Goal: Task Accomplishment & Management: Complete application form

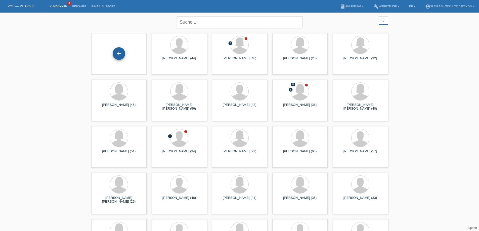
click at [118, 53] on div "+" at bounding box center [119, 53] width 13 height 13
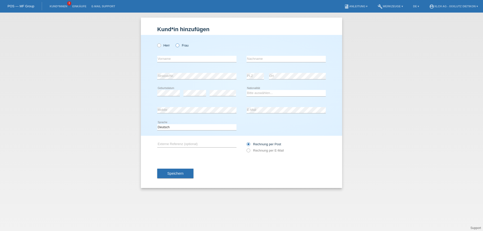
click at [175, 43] on icon at bounding box center [175, 43] width 0 height 0
click at [177, 46] on input "Frau" at bounding box center [176, 44] width 3 height 3
radio input "true"
click at [178, 58] on input "text" at bounding box center [196, 59] width 79 height 6
type input "[PERSON_NAME]"
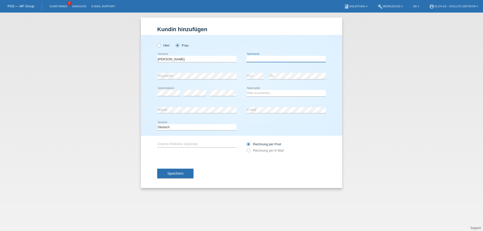
click at [284, 60] on input "text" at bounding box center [285, 59] width 79 height 6
type input "Digori"
click at [257, 93] on select "Bitte auswählen... Schweiz Deutschland Liechtenstein Österreich ------------ Af…" at bounding box center [285, 93] width 79 height 6
select select "RO"
click at [246, 90] on select "Bitte auswählen... Schweiz Deutschland Liechtenstein Österreich ------------ Af…" at bounding box center [285, 93] width 79 height 6
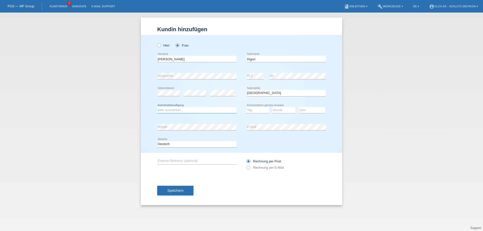
click at [183, 109] on select "Bitte auswählen... C B B - Flüchtlingsstatus Andere" at bounding box center [196, 110] width 79 height 6
select select "B"
click at [157, 107] on select "Bitte auswählen... C B B - Flüchtlingsstatus Andere" at bounding box center [196, 110] width 79 height 6
click at [255, 110] on select "Tag 01 02 03 04 05 06 07 08 09 10 11" at bounding box center [257, 110] width 23 height 6
select select "07"
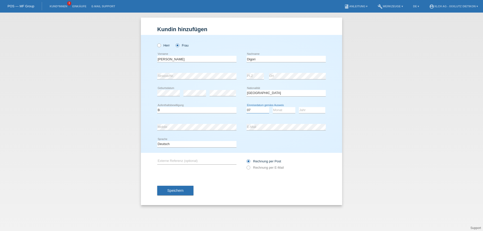
click at [246, 107] on select "Tag 01 02 03 04 05 06 07 08 09 10 11" at bounding box center [257, 110] width 23 height 6
click at [281, 110] on select "Monat 01 02 03 04 05 06 07 08 09 10 11" at bounding box center [284, 110] width 23 height 6
select select "08"
click at [273, 107] on select "Monat 01 02 03 04 05 06 07 08 09 10 11" at bounding box center [284, 110] width 23 height 6
click at [304, 109] on select "Jahr 2025 2024 2023 2022 2021 2020 2019 2018 2017 2016 2015 2014 2013 2012 2011…" at bounding box center [312, 110] width 26 height 6
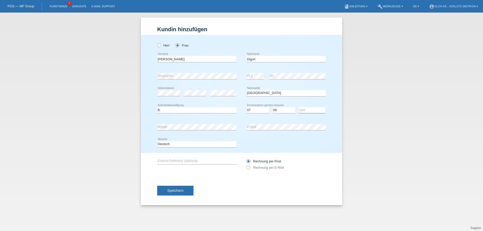
select select "2019"
click at [299, 107] on select "Jahr 2025 2024 2023 2022 2021 2020 2019 2018 2017 2016 2015 2014 2013 2012 2011…" at bounding box center [312, 110] width 26 height 6
click at [246, 165] on icon at bounding box center [246, 165] width 0 height 0
click at [248, 168] on input "Rechnung per E-Mail" at bounding box center [247, 169] width 3 height 6
radio input "true"
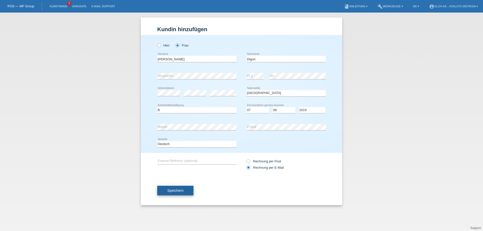
click at [170, 190] on span "Speichern" at bounding box center [175, 191] width 16 height 4
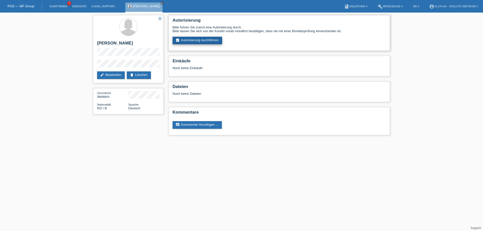
click at [204, 39] on link "assignment_turned_in Autorisierung durchführen" at bounding box center [197, 41] width 50 height 8
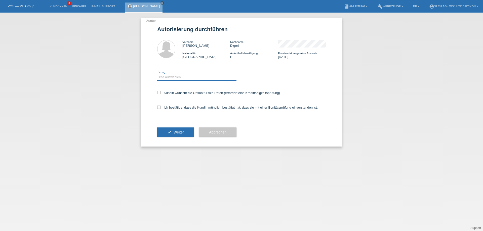
click at [179, 76] on select "Bitte auswählen CHF 1.00 - CHF 499.00 CHF 500.00 - CHF 1'999.00 CHF 2'000.00 - …" at bounding box center [196, 77] width 79 height 6
select select "3"
click at [157, 74] on select "Bitte auswählen CHF 1.00 - CHF 499.00 CHF 500.00 - CHF 1'999.00 CHF 2'000.00 - …" at bounding box center [196, 77] width 79 height 6
click at [159, 106] on icon at bounding box center [158, 107] width 3 height 3
click at [159, 106] on input "Ich bestätige, dass die Kundin mündlich bestätigt hat, dass sie mit einer Bonit…" at bounding box center [158, 107] width 3 height 3
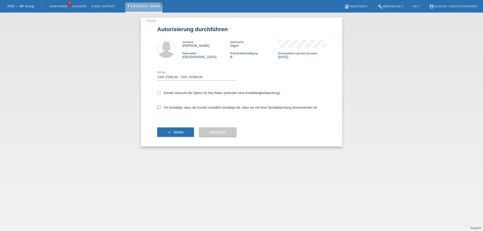
checkbox input "true"
click at [179, 133] on span "Weiter" at bounding box center [178, 132] width 10 height 4
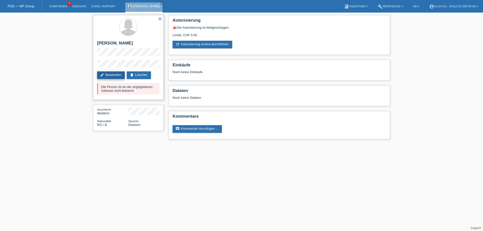
click at [111, 73] on link "edit Bearbeiten" at bounding box center [111, 75] width 28 height 8
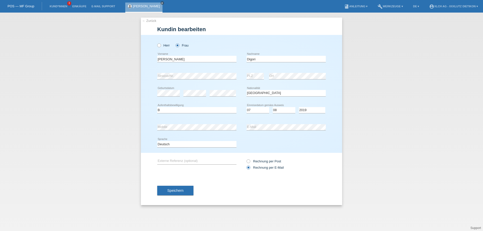
select select "RO"
select select "B"
select select "07"
select select "08"
select select "2019"
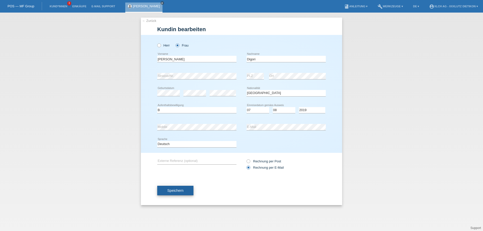
click at [183, 189] on span "Speichern" at bounding box center [175, 191] width 16 height 4
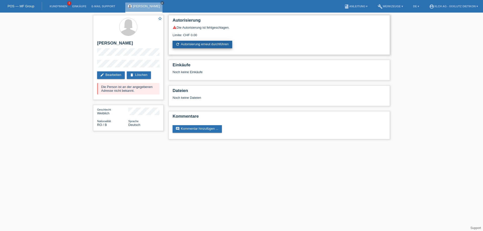
click at [194, 44] on link "refresh Autorisierung erneut durchführen" at bounding box center [202, 45] width 60 height 8
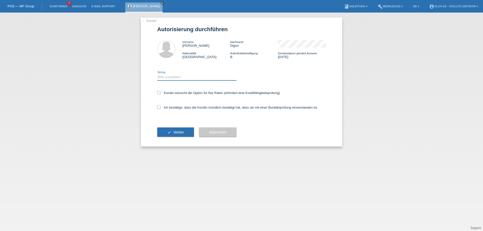
click at [191, 76] on select "Bitte auswählen CHF 1.00 - CHF 499.00 CHF 500.00 - CHF 1'999.00 CHF 2'000.00 - …" at bounding box center [196, 77] width 79 height 6
select select "3"
click at [157, 74] on select "Bitte auswählen CHF 1.00 - CHF 499.00 CHF 500.00 - CHF 1'999.00 CHF 2'000.00 - …" at bounding box center [196, 77] width 79 height 6
click at [160, 92] on icon at bounding box center [158, 92] width 3 height 3
click at [160, 92] on input "Kundin wünscht die Option für fixe Raten (erfordert eine Kreditfähigkeitsprüfun…" at bounding box center [158, 92] width 3 height 3
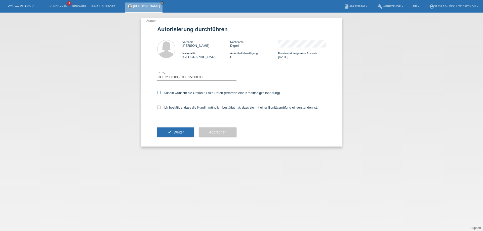
checkbox input "true"
click at [180, 131] on span "Weiter" at bounding box center [178, 132] width 10 height 4
click at [159, 106] on icon at bounding box center [158, 107] width 3 height 3
click at [159, 106] on input "Ich bestätige, dass die Kundin mündlich bestätigt hat, dass sie mit einer Bonit…" at bounding box center [158, 107] width 3 height 3
checkbox input "true"
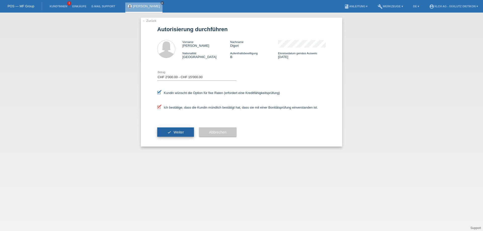
click at [173, 129] on button "check Weiter" at bounding box center [175, 132] width 37 height 10
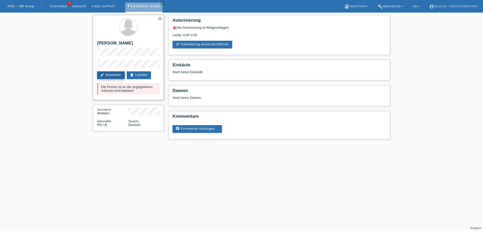
click at [114, 75] on link "edit Bearbeiten" at bounding box center [111, 75] width 28 height 8
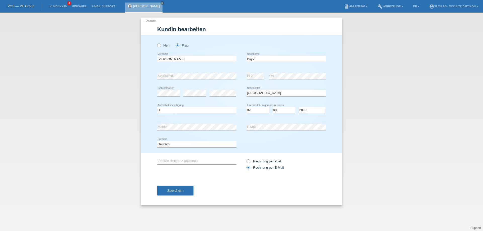
select select "RO"
select select "B"
select select "07"
select select "08"
select select "2019"
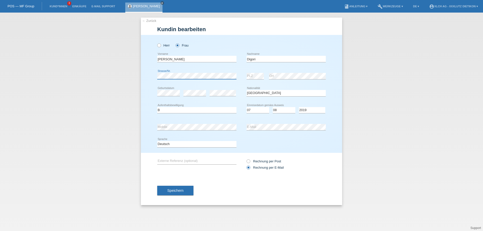
click at [141, 75] on div "Herr Frau Elvira error Vorname C" at bounding box center [241, 94] width 201 height 118
click at [233, 76] on div "error Strasse/Nr. error PLZ error Ort" at bounding box center [241, 76] width 168 height 17
click at [177, 191] on span "Speichern" at bounding box center [175, 191] width 16 height 4
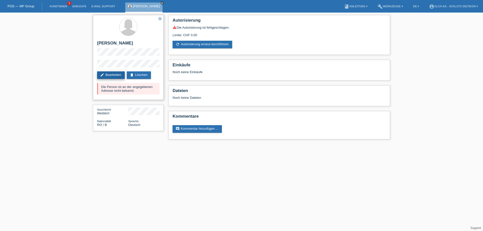
click at [113, 74] on link "edit Bearbeiten" at bounding box center [111, 75] width 28 height 8
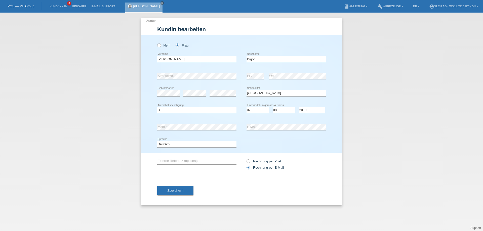
select select "RO"
select select "B"
select select "07"
select select "08"
select select "2019"
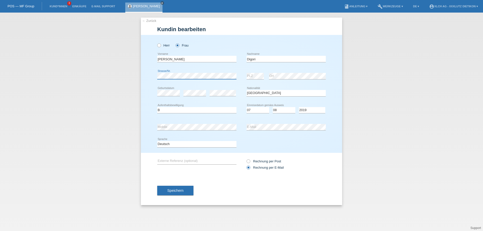
click at [87, 75] on div "← Zurück [PERSON_NAME] bearbeiten [PERSON_NAME] Frau [PERSON_NAME] error Vornam…" at bounding box center [241, 122] width 483 height 218
click at [176, 191] on span "Speichern" at bounding box center [175, 191] width 16 height 4
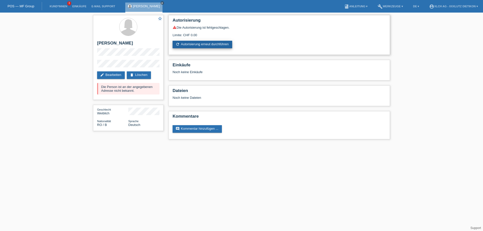
click at [203, 43] on link "refresh Autorisierung erneut durchführen" at bounding box center [202, 45] width 60 height 8
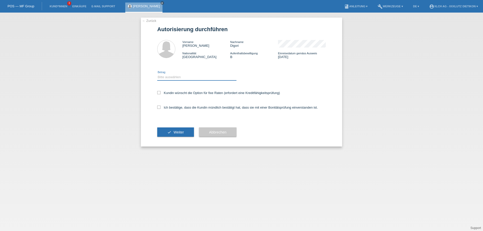
click at [202, 78] on select "Bitte auswählen CHF 1.00 - CHF 499.00 CHF 500.00 - CHF 1'999.00 CHF 2'000.00 - …" at bounding box center [196, 77] width 79 height 6
select select "3"
click at [157, 74] on select "Bitte auswählen CHF 1.00 - CHF 499.00 CHF 500.00 - CHF 1'999.00 CHF 2'000.00 - …" at bounding box center [196, 77] width 79 height 6
click at [162, 107] on label "Ich bestätige, dass die Kundin mündlich bestätigt hat, dass sie mit einer Bonit…" at bounding box center [237, 108] width 160 height 4
click at [160, 107] on input "Ich bestätige, dass die Kundin mündlich bestätigt hat, dass sie mit einer Bonit…" at bounding box center [158, 107] width 3 height 3
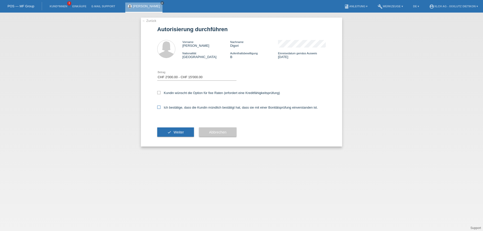
checkbox input "true"
click at [171, 132] on button "check Weiter" at bounding box center [175, 132] width 37 height 10
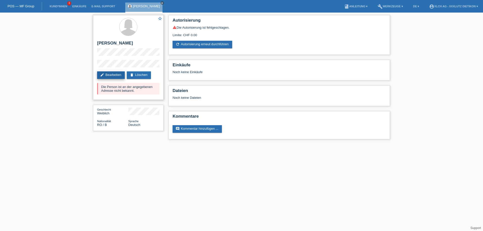
click at [113, 74] on link "edit Bearbeiten" at bounding box center [111, 75] width 28 height 8
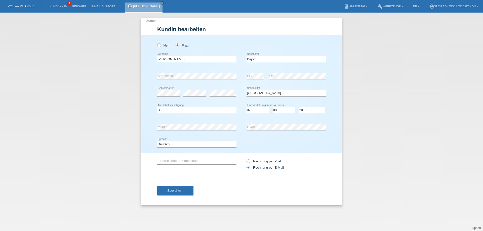
select select "RO"
select select "B"
select select "07"
select select "08"
select select "2019"
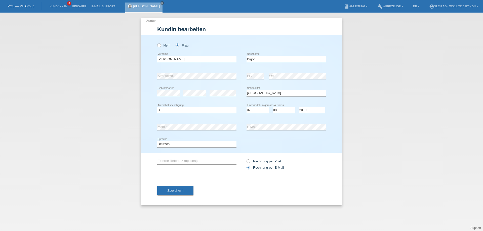
click at [239, 99] on div "error Geburtsdatum error error Bitte auswählen..." at bounding box center [241, 93] width 168 height 17
click at [182, 190] on span "Speichern" at bounding box center [175, 191] width 16 height 4
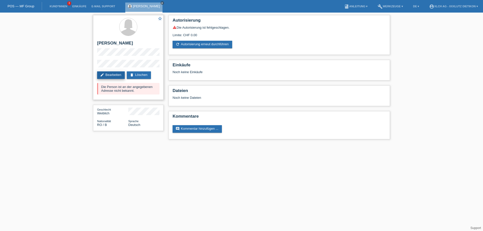
click at [108, 73] on link "edit Bearbeiten" at bounding box center [111, 75] width 28 height 8
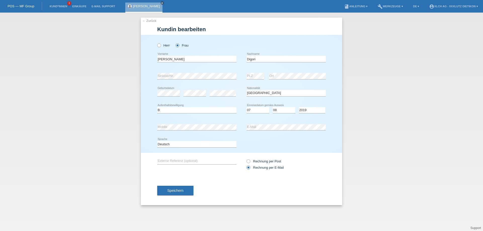
select select "RO"
select select "B"
select select "07"
select select "08"
select select "2019"
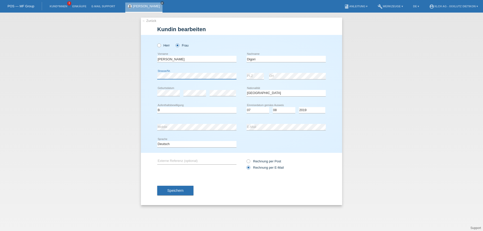
click at [112, 65] on div "← Zurück [PERSON_NAME] bearbeiten [PERSON_NAME] Frau [PERSON_NAME] error Vornam…" at bounding box center [241, 122] width 483 height 218
click at [173, 190] on span "Speichern" at bounding box center [175, 191] width 16 height 4
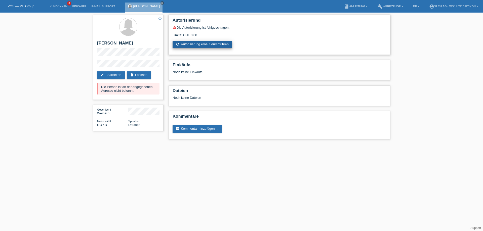
click at [207, 45] on link "refresh Autorisierung erneut durchführen" at bounding box center [202, 45] width 60 height 8
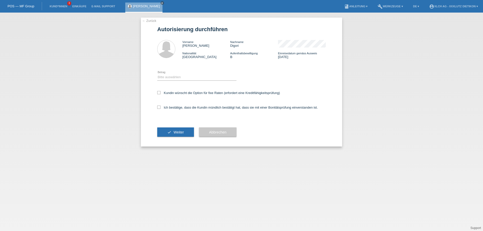
click at [151, 4] on div "[PERSON_NAME] close" at bounding box center [143, 8] width 37 height 10
click at [161, 2] on icon "close" at bounding box center [162, 3] width 3 height 3
click at [52, 3] on li "Kund*innen 3" at bounding box center [58, 6] width 23 height 13
click at [57, 6] on link "Kund*innen" at bounding box center [58, 6] width 23 height 3
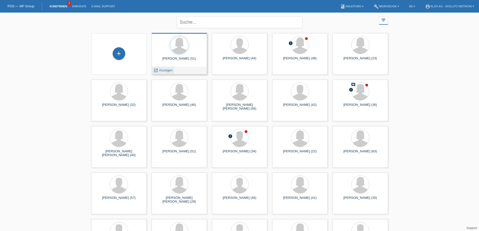
click at [161, 70] on span "Anzeigen" at bounding box center [166, 70] width 14 height 4
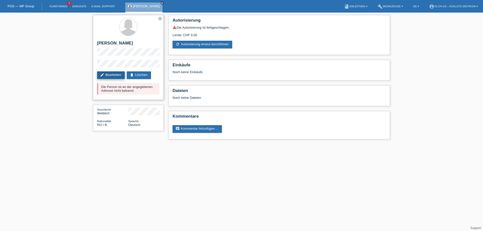
click at [112, 74] on link "edit Bearbeiten" at bounding box center [111, 75] width 28 height 8
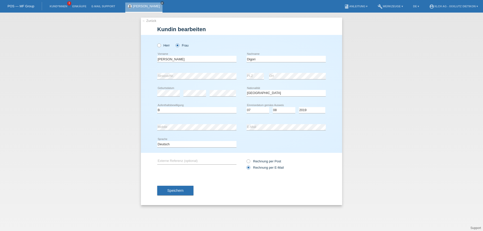
select select "RO"
select select "B"
select select "07"
select select "08"
select select "2019"
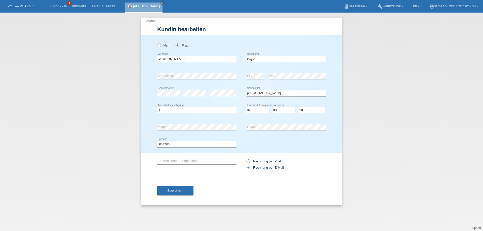
click at [246, 159] on icon at bounding box center [246, 159] width 0 height 0
click at [249, 161] on input "Rechnung per Post" at bounding box center [247, 162] width 3 height 6
radio input "true"
click at [183, 190] on span "Speichern" at bounding box center [175, 191] width 16 height 4
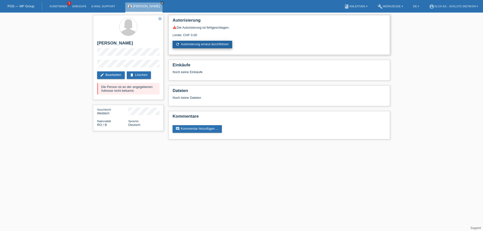
click at [200, 45] on link "refresh Autorisierung erneut durchführen" at bounding box center [202, 45] width 60 height 8
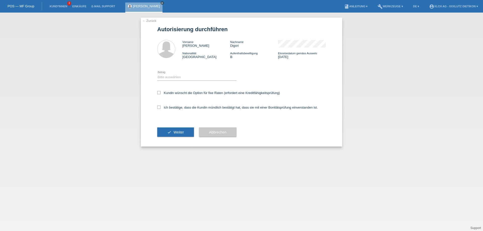
click at [161, 3] on icon "close" at bounding box center [162, 3] width 3 height 3
click at [56, 6] on link "Kund*innen" at bounding box center [58, 6] width 23 height 3
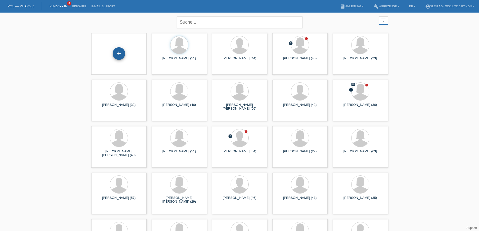
click at [120, 54] on div "+" at bounding box center [119, 53] width 13 height 13
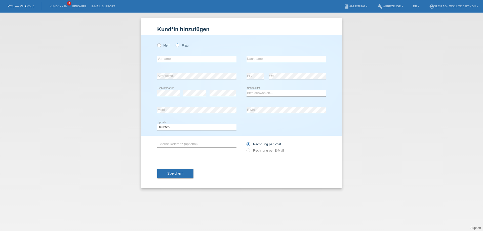
click at [175, 43] on icon at bounding box center [175, 43] width 0 height 0
click at [177, 44] on input "Frau" at bounding box center [176, 44] width 3 height 3
radio input "true"
click at [178, 60] on input "text" at bounding box center [196, 59] width 79 height 6
type input "Catalina"
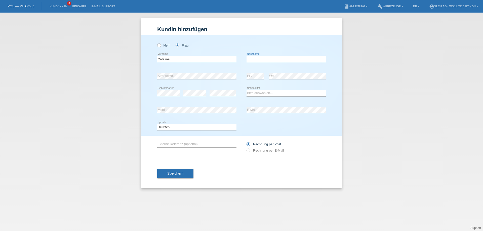
click at [253, 56] on input "text" at bounding box center [285, 59] width 79 height 6
type input "Digori"
click at [260, 92] on select "Bitte auswählen... Schweiz Deutschland Liechtenstein Österreich ------------ Af…" at bounding box center [285, 93] width 79 height 6
select select "RO"
click at [246, 90] on select "Bitte auswählen... Schweiz Deutschland Liechtenstein Österreich ------------ Af…" at bounding box center [285, 93] width 79 height 6
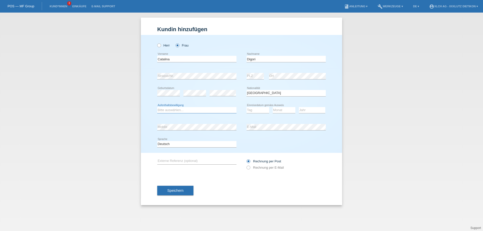
click at [186, 110] on select "Bitte auswählen... C B B - Flüchtlingsstatus Andere" at bounding box center [196, 110] width 79 height 6
select select "B"
click at [157, 107] on select "Bitte auswählen... C B B - Flüchtlingsstatus Andere" at bounding box center [196, 110] width 79 height 6
click at [261, 109] on select "Tag 01 02 03 04 05 06 07 08 09 10 11" at bounding box center [257, 110] width 23 height 6
select select "26"
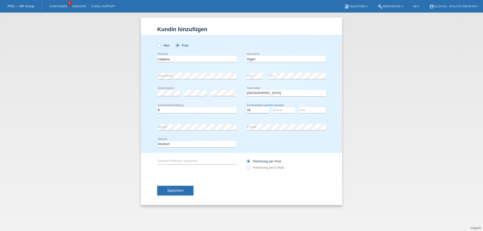
click at [261, 109] on select "Tag 01 02 03 04 05 06 07 08 09 10 11" at bounding box center [257, 110] width 23 height 6
click at [286, 108] on select "Monat 01 02 03 04 05 06 07 08 09 10 11" at bounding box center [284, 110] width 23 height 6
select select "05"
click at [273, 107] on select "Monat 01 02 03 04 05 06 07 08 09 10 11" at bounding box center [284, 110] width 23 height 6
drag, startPoint x: 303, startPoint y: 110, endPoint x: 307, endPoint y: 110, distance: 3.5
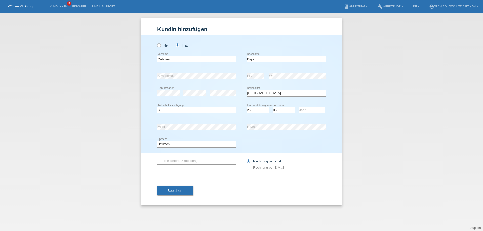
click at [304, 110] on select "Jahr 2025 2024 2023 2022 2021 2020 2019 2018 2017 2016 2015 2014 2013 2012 2011…" at bounding box center [312, 110] width 26 height 6
select select "2024"
click at [299, 107] on select "Jahr 2025 2024 2023 2022 2021 2020 2019 2018 2017 2016 2015 2014 2013 2012 2011…" at bounding box center [312, 110] width 26 height 6
click at [258, 166] on label "Rechnung per E-Mail" at bounding box center [264, 168] width 37 height 4
click at [250, 166] on input "Rechnung per E-Mail" at bounding box center [247, 169] width 3 height 6
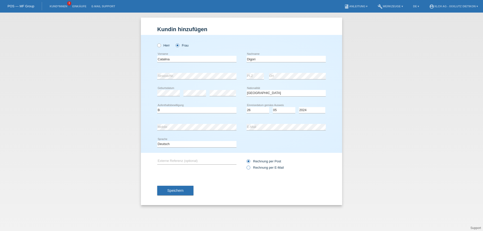
radio input "true"
click at [181, 189] on span "Speichern" at bounding box center [175, 191] width 16 height 4
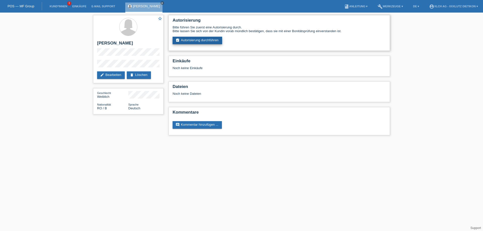
click at [211, 39] on link "assignment_turned_in Autorisierung durchführen" at bounding box center [197, 41] width 50 height 8
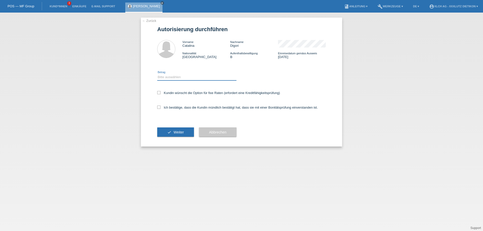
click at [189, 76] on select "Bitte auswählen CHF 1.00 - CHF 499.00 CHF 500.00 - CHF 1'999.00 CHF 2'000.00 - …" at bounding box center [196, 77] width 79 height 6
select select "3"
click at [157, 74] on select "Bitte auswählen CHF 1.00 - CHF 499.00 CHF 500.00 - CHF 1'999.00 CHF 2'000.00 - …" at bounding box center [196, 77] width 79 height 6
click at [160, 107] on icon at bounding box center [158, 107] width 3 height 3
click at [160, 107] on input "Ich bestätige, dass die Kundin mündlich bestätigt hat, dass sie mit einer Bonit…" at bounding box center [158, 107] width 3 height 3
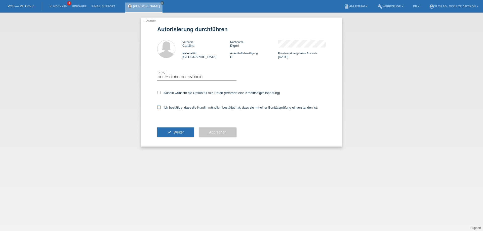
checkbox input "true"
click at [174, 135] on button "check Weiter" at bounding box center [175, 132] width 37 height 10
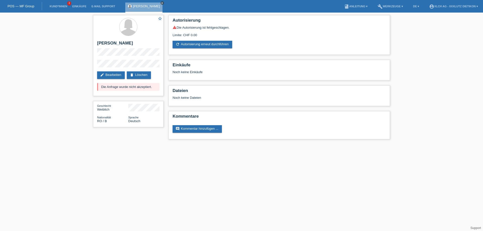
click at [161, 3] on icon "close" at bounding box center [162, 3] width 3 height 3
click at [57, 5] on link "Kund*innen" at bounding box center [58, 6] width 23 height 3
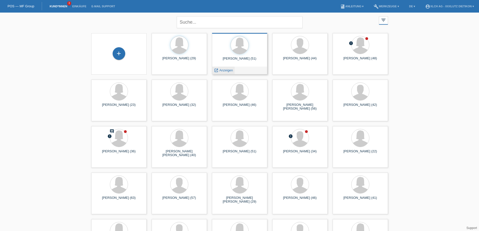
click at [226, 69] on span "Anzeigen" at bounding box center [226, 70] width 14 height 4
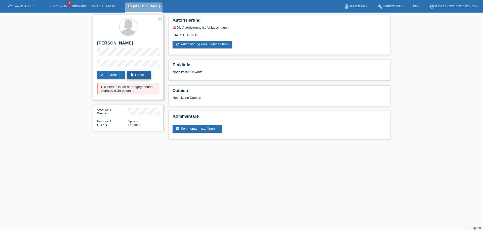
click at [139, 74] on link "delete Löschen" at bounding box center [139, 75] width 24 height 8
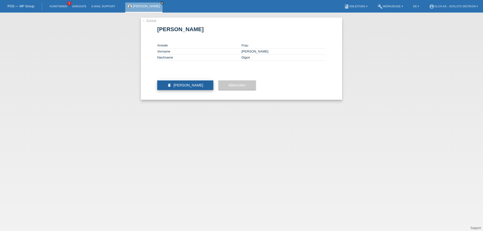
click at [182, 90] on button "delete [PERSON_NAME]" at bounding box center [185, 85] width 56 height 10
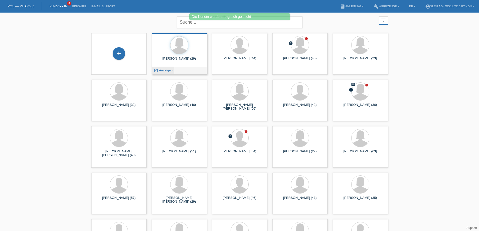
click at [169, 70] on span "Anzeigen" at bounding box center [166, 70] width 14 height 4
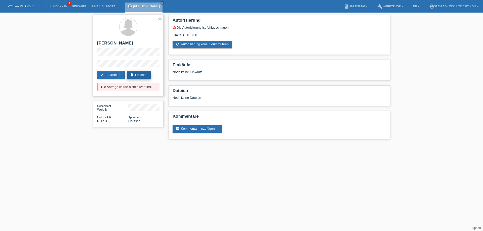
click at [144, 74] on link "delete Löschen" at bounding box center [139, 75] width 24 height 8
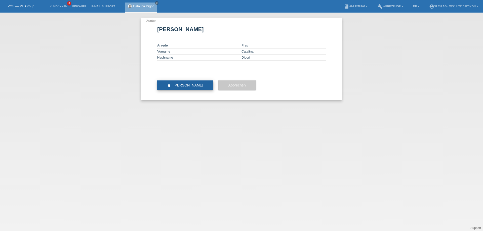
click at [198, 87] on span "[PERSON_NAME]" at bounding box center [188, 85] width 30 height 4
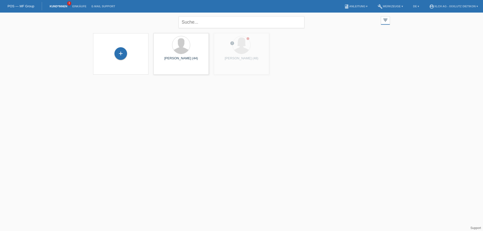
click at [58, 6] on link "Kund*innen" at bounding box center [58, 6] width 23 height 3
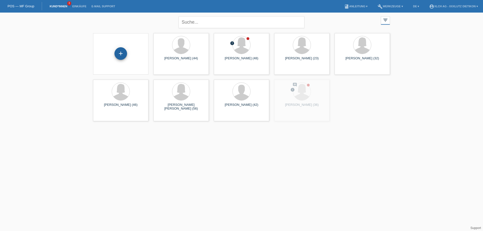
click at [120, 54] on div "+" at bounding box center [120, 53] width 13 height 13
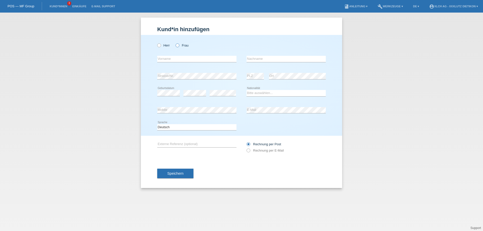
click at [175, 43] on icon at bounding box center [175, 43] width 0 height 0
click at [177, 46] on input "Frau" at bounding box center [176, 44] width 3 height 3
radio input "true"
click at [171, 59] on input "text" at bounding box center [196, 59] width 79 height 6
type input "Elvira"
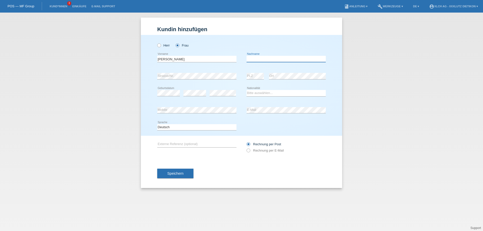
click at [255, 60] on input "text" at bounding box center [285, 59] width 79 height 6
type input "Digori"
click at [259, 93] on select "Bitte auswählen... Schweiz Deutschland Liechtenstein Österreich ------------ Af…" at bounding box center [285, 93] width 79 height 6
select select "RO"
click at [246, 90] on select "Bitte auswählen... Schweiz Deutschland Liechtenstein Österreich ------------ Af…" at bounding box center [285, 93] width 79 height 6
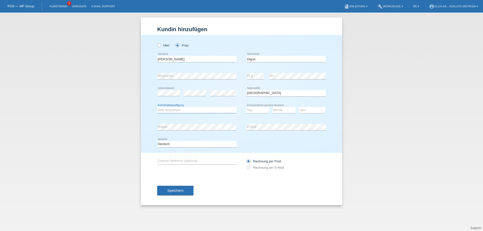
click at [169, 110] on select "Bitte auswählen... C B B - Flüchtlingsstatus Andere" at bounding box center [196, 110] width 79 height 6
select select "B"
click at [157, 107] on select "Bitte auswählen... C B B - Flüchtlingsstatus Andere" at bounding box center [196, 110] width 79 height 6
click at [257, 110] on select "Tag 01 02 03 04 05 06 07 08 09 10 11" at bounding box center [257, 110] width 23 height 6
select select "07"
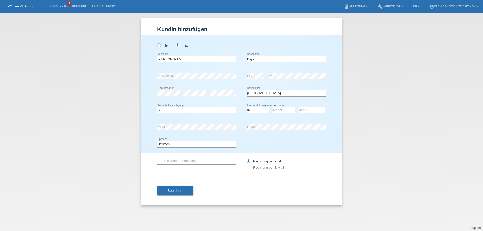
click at [246, 107] on select "Tag 01 02 03 04 05 06 07 08 09 10 11" at bounding box center [257, 110] width 23 height 6
click at [280, 110] on select "Monat 01 02 03 04 05 06 07 08 09 10 11" at bounding box center [284, 110] width 23 height 6
select select "08"
click at [273, 107] on select "Monat 01 02 03 04 05 06 07 08 09 10 11" at bounding box center [284, 110] width 23 height 6
click at [303, 110] on select "Jahr 2025 2024 2023 2022 2021 2020 2019 2018 2017 2016 2015 2014 2013 2012 2011…" at bounding box center [312, 110] width 26 height 6
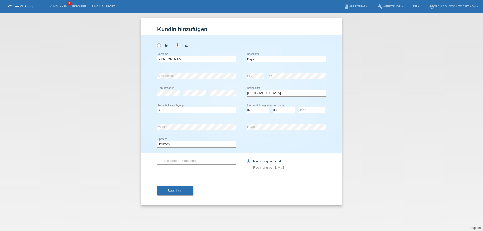
select select "2019"
click at [299, 107] on select "Jahr 2025 2024 2023 2022 2021 2020 2019 2018 2017 2016 2015 2014 2013 2012 2011…" at bounding box center [312, 110] width 26 height 6
click at [246, 165] on icon at bounding box center [246, 165] width 0 height 0
click at [249, 167] on input "Rechnung per E-Mail" at bounding box center [247, 169] width 3 height 6
radio input "true"
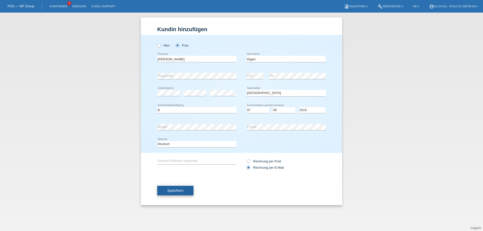
click at [175, 191] on span "Speichern" at bounding box center [175, 191] width 16 height 4
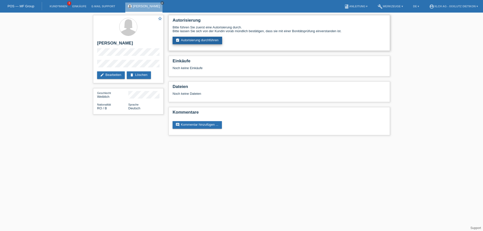
click at [204, 38] on link "assignment_turned_in Autorisierung durchführen" at bounding box center [197, 41] width 50 height 8
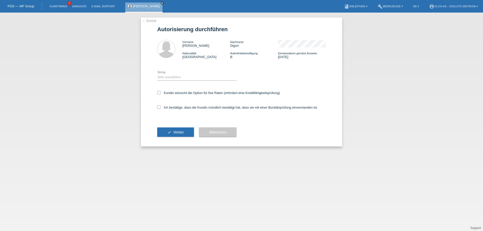
click at [192, 81] on div "Bitte auswählen CHF 1.00 - CHF 499.00 CHF 500.00 - CHF 1'999.00 CHF 2'000.00 - …" at bounding box center [196, 77] width 79 height 17
click at [190, 78] on select "Bitte auswählen CHF 1.00 - CHF 499.00 CHF 500.00 - CHF 1'999.00 CHF 2'000.00 - …" at bounding box center [196, 77] width 79 height 6
select select "3"
click at [157, 74] on select "Bitte auswählen CHF 1.00 - CHF 499.00 CHF 500.00 - CHF 1'999.00 CHF 2'000.00 - …" at bounding box center [196, 77] width 79 height 6
click at [172, 106] on label "Ich bestätige, dass die Kundin mündlich bestätigt hat, dass sie mit einer Bonit…" at bounding box center [237, 108] width 160 height 4
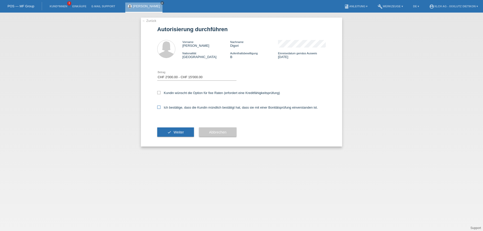
click at [160, 106] on input "Ich bestätige, dass die Kundin mündlich bestätigt hat, dass sie mit einer Bonit…" at bounding box center [158, 107] width 3 height 3
checkbox input "true"
click at [179, 133] on span "Weiter" at bounding box center [178, 132] width 10 height 4
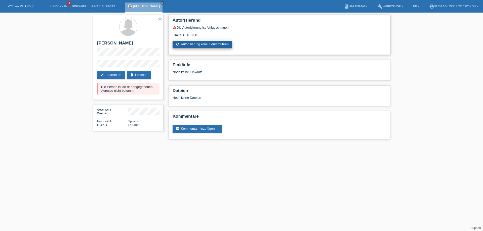
click at [196, 44] on link "refresh Autorisierung erneut durchführen" at bounding box center [202, 45] width 60 height 8
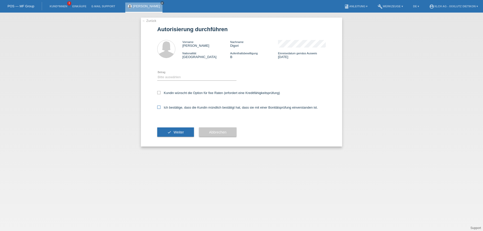
click at [160, 108] on icon at bounding box center [158, 107] width 3 height 3
click at [160, 108] on input "Ich bestätige, dass die Kundin mündlich bestätigt hat, dass sie mit einer Bonit…" at bounding box center [158, 107] width 3 height 3
checkbox input "true"
click at [172, 131] on button "check Weiter" at bounding box center [175, 132] width 37 height 10
click at [174, 79] on select "Bitte auswählen CHF 1.00 - CHF 499.00 CHF 500.00 - CHF 1'999.00 CHF 2'000.00 - …" at bounding box center [196, 77] width 79 height 6
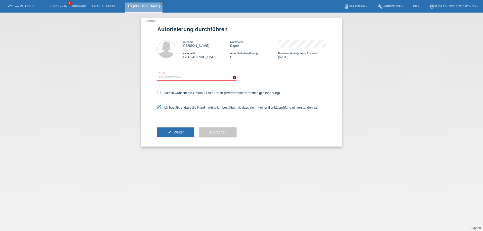
select select "3"
click at [157, 74] on select "Bitte auswählen CHF 1.00 - CHF 499.00 CHF 500.00 - CHF 1'999.00 CHF 2'000.00 - …" at bounding box center [196, 77] width 79 height 6
click at [175, 132] on span "Weiter" at bounding box center [178, 132] width 10 height 4
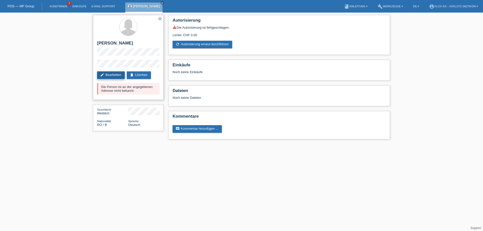
click at [108, 74] on link "edit Bearbeiten" at bounding box center [111, 75] width 28 height 8
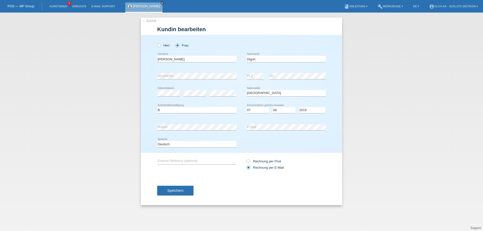
select select "RO"
select select "B"
select select "07"
select select "08"
select select "2019"
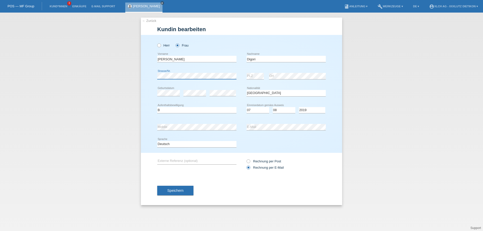
click at [125, 73] on div "← Zurück [PERSON_NAME] bearbeiten [PERSON_NAME] Frau [PERSON_NAME] error Vornam…" at bounding box center [241, 122] width 483 height 218
click at [231, 76] on div "error Strasse/Nr. error PLZ error Ort" at bounding box center [241, 76] width 168 height 17
click at [246, 159] on icon at bounding box center [246, 159] width 0 height 0
click at [249, 160] on input "Rechnung per Post" at bounding box center [247, 162] width 3 height 6
radio input "true"
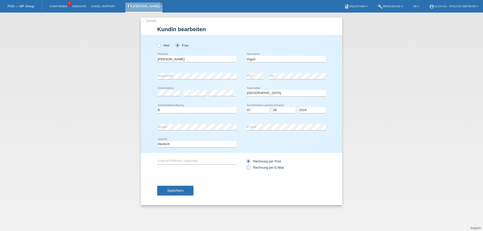
click at [246, 165] on icon at bounding box center [246, 165] width 0 height 0
click at [248, 167] on input "Rechnung per E-Mail" at bounding box center [247, 169] width 3 height 6
radio input "true"
click at [176, 192] on span "Speichern" at bounding box center [175, 191] width 16 height 4
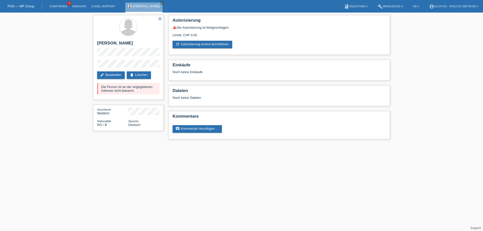
click at [161, 3] on icon "close" at bounding box center [162, 3] width 3 height 3
click at [74, 6] on link "Einkäufe" at bounding box center [79, 6] width 19 height 3
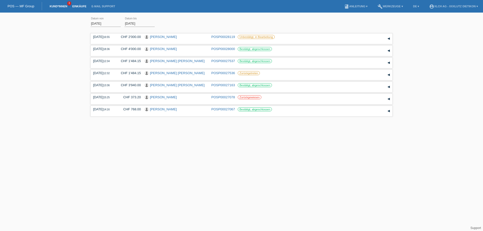
click at [60, 6] on link "Kund*innen" at bounding box center [58, 6] width 23 height 3
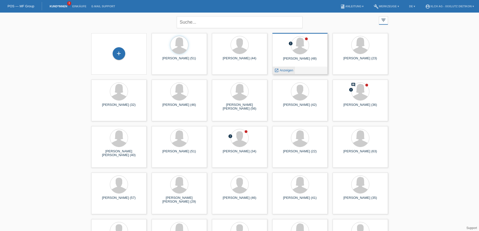
click at [287, 69] on span "Anzeigen" at bounding box center [287, 70] width 14 height 4
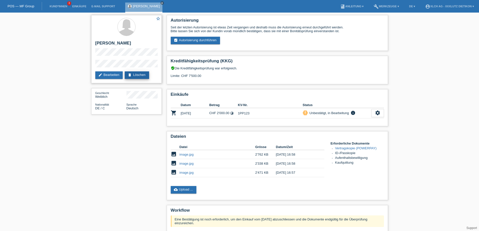
click at [136, 74] on link "delete Löschen" at bounding box center [137, 75] width 24 height 8
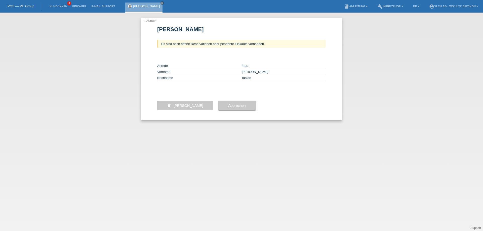
click at [181, 108] on span "[PERSON_NAME]" at bounding box center [188, 106] width 30 height 4
click at [181, 108] on span "Kundin löschen" at bounding box center [188, 106] width 30 height 4
click at [161, 3] on icon "close" at bounding box center [162, 3] width 3 height 3
click at [182, 110] on button "delete Kundin löschen" at bounding box center [185, 106] width 56 height 10
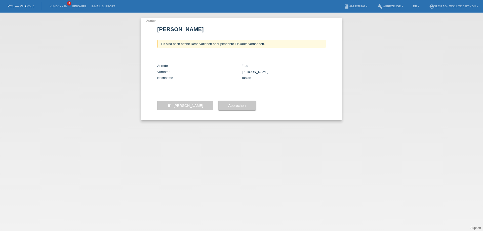
click at [182, 110] on button "delete Kundin löschen" at bounding box center [185, 106] width 56 height 10
click at [147, 20] on link "← Zurück" at bounding box center [149, 21] width 14 height 4
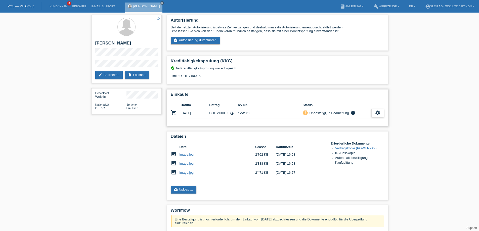
click at [376, 112] on icon "settings" at bounding box center [378, 113] width 6 height 6
click at [359, 150] on span "[PERSON_NAME] ist vom Kauf zurückgetreten..." at bounding box center [362, 151] width 73 height 6
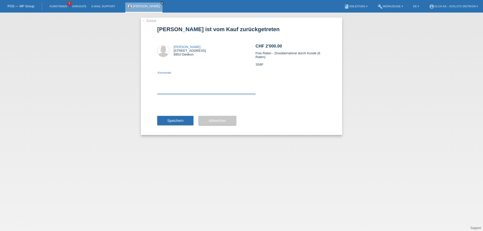
click at [179, 82] on textarea at bounding box center [206, 84] width 98 height 19
type textarea "TEST"
click at [185, 121] on button "Speichern" at bounding box center [175, 121] width 36 height 10
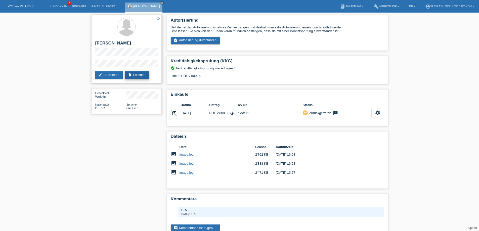
click at [138, 74] on link "delete Löschen" at bounding box center [137, 75] width 24 height 8
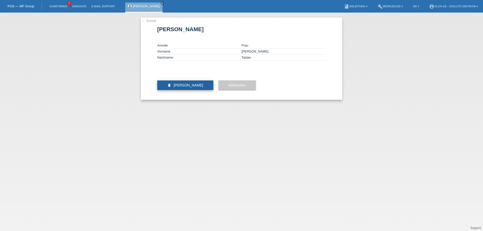
click at [192, 87] on span "[PERSON_NAME]" at bounding box center [188, 85] width 30 height 4
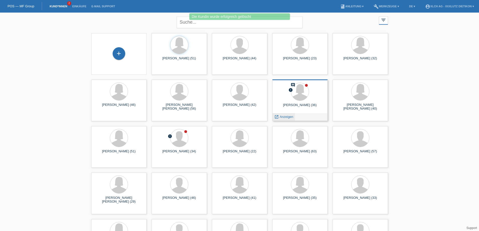
click at [286, 117] on span "Anzeigen" at bounding box center [287, 117] width 14 height 4
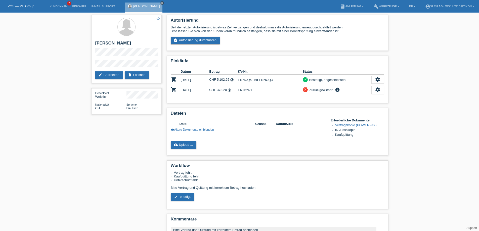
click at [161, 3] on icon "close" at bounding box center [162, 3] width 3 height 3
click at [58, 5] on link "Kund*innen" at bounding box center [58, 6] width 23 height 3
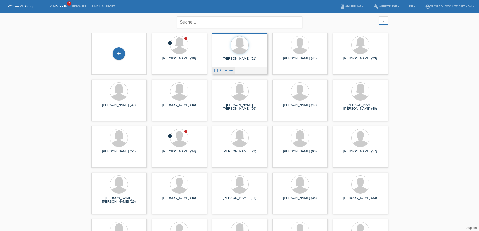
click at [228, 70] on span "Anzeigen" at bounding box center [226, 70] width 14 height 4
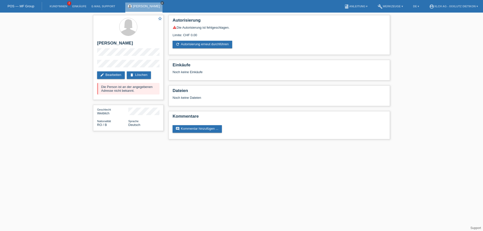
click at [161, 3] on icon "close" at bounding box center [162, 3] width 3 height 3
